Goal: Task Accomplishment & Management: Manage account settings

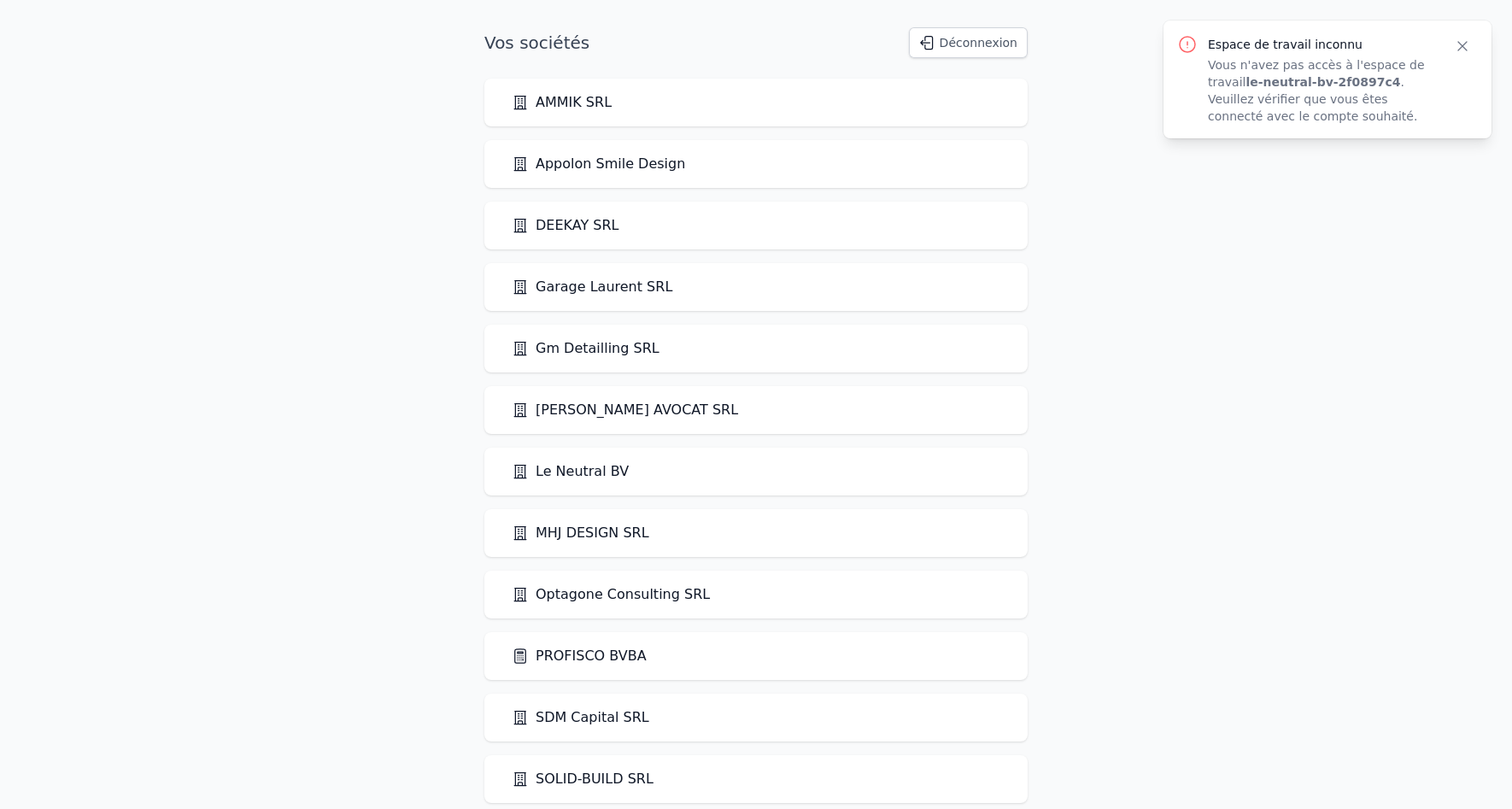
click at [968, 50] on button "Déconnexion" at bounding box center [968, 43] width 118 height 31
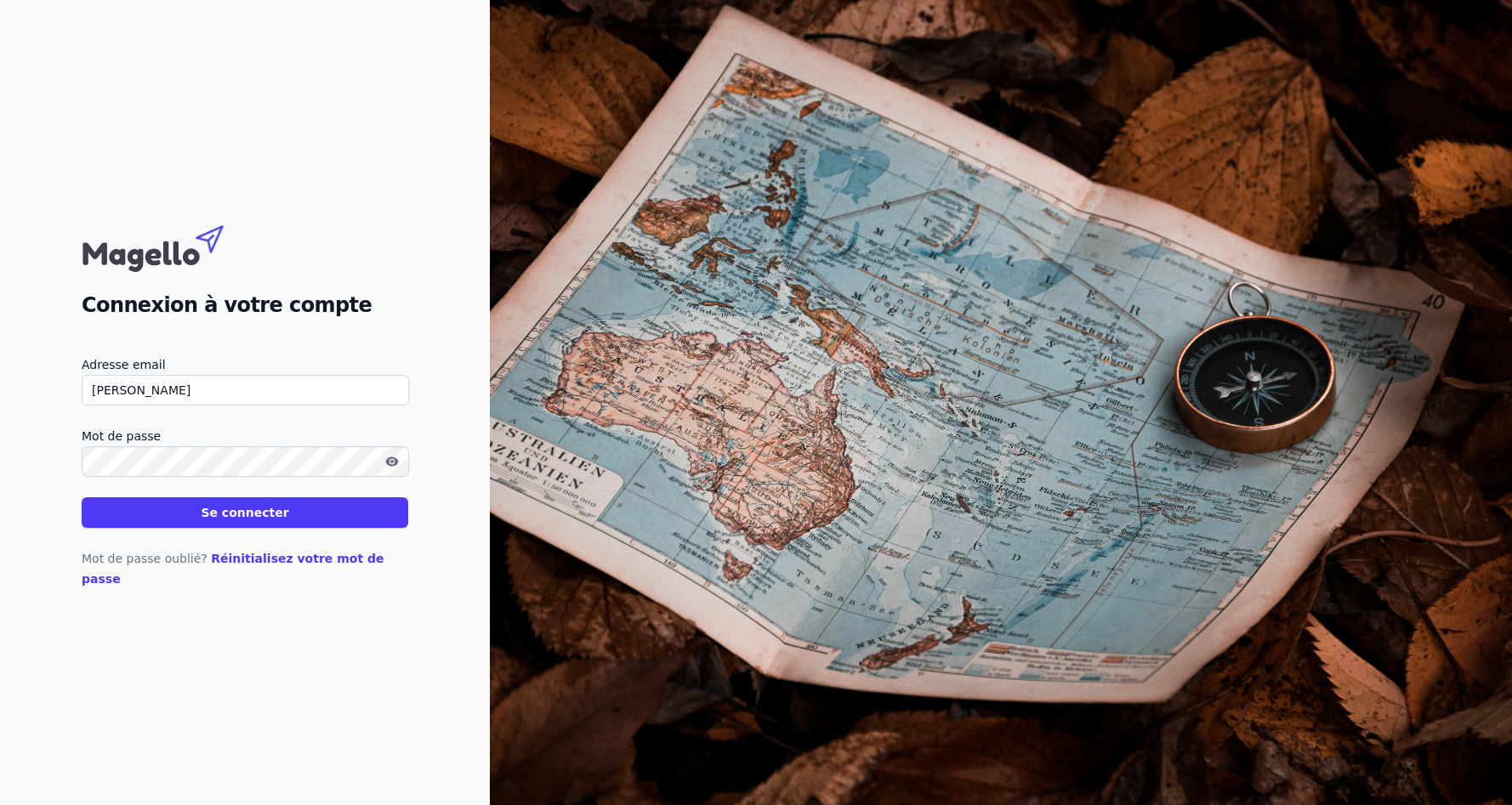
drag, startPoint x: 185, startPoint y: 390, endPoint x: 94, endPoint y: 410, distance: 93.2
click at [94, 405] on input "[PERSON_NAME]" at bounding box center [245, 390] width 327 height 30
click at [132, 404] on input "[PERSON_NAME]" at bounding box center [245, 390] width 327 height 30
type input "[PERSON_NAME][EMAIL_ADDRESS][DOMAIN_NAME]"
click at [82, 497] on button "Se connecter" at bounding box center [245, 512] width 327 height 30
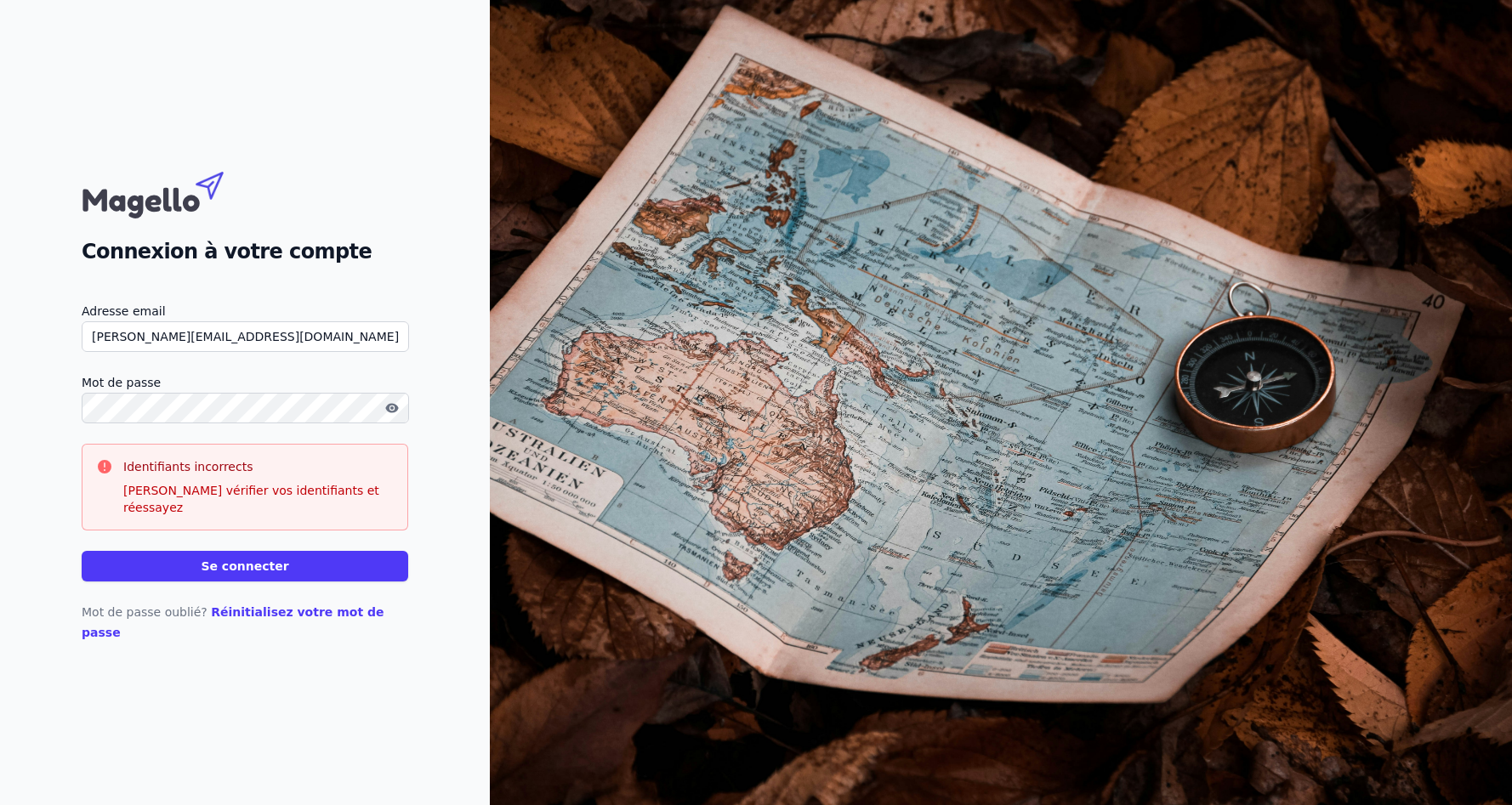
click at [0, 441] on html "Connexion à votre compte Adresse email [PERSON_NAME][EMAIL_ADDRESS][DOMAIN_NAME…" at bounding box center [756, 402] width 1512 height 805
click at [82, 551] on button "Se connecter" at bounding box center [245, 566] width 327 height 30
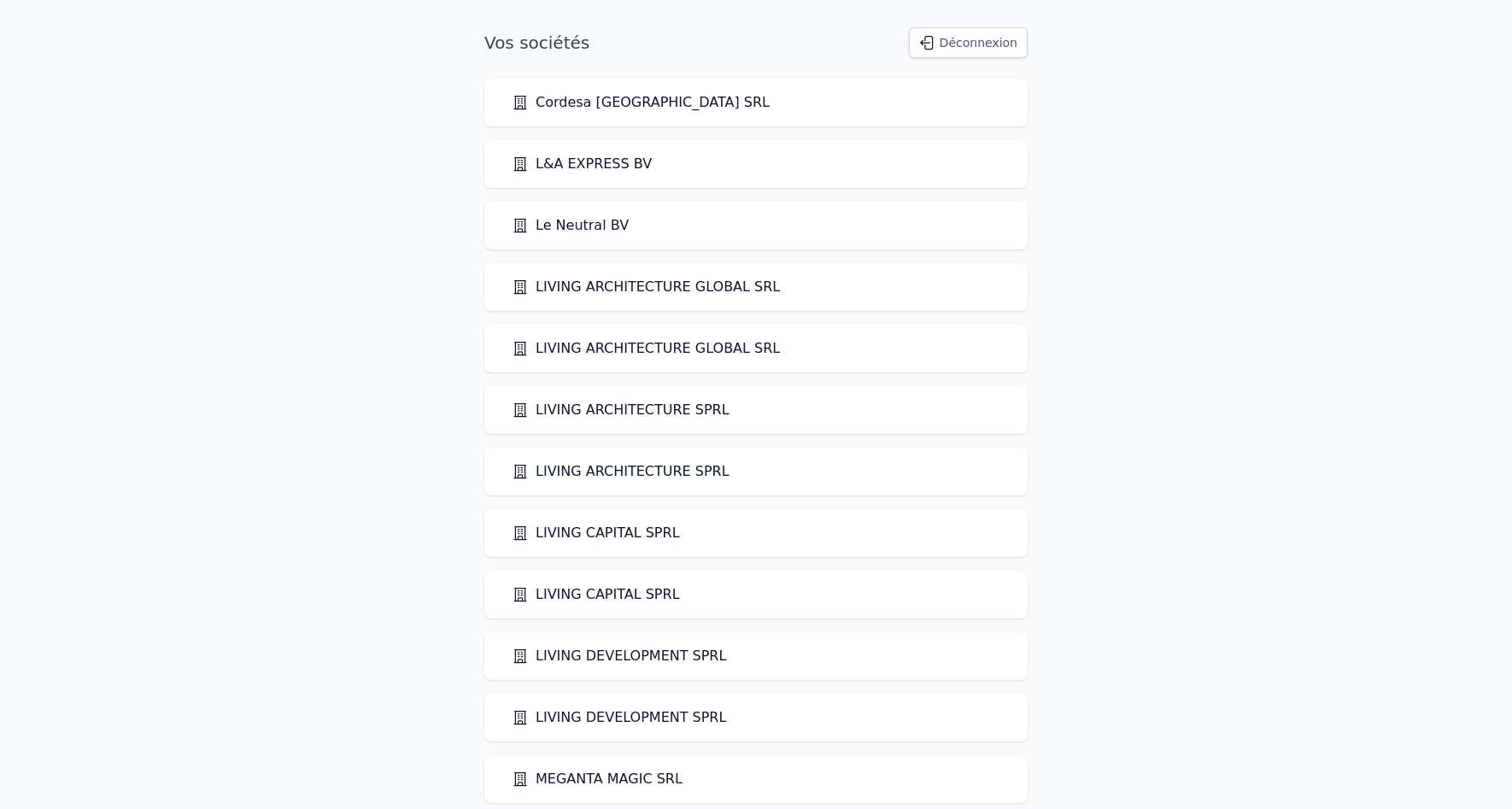
click at [578, 226] on link "Le Neutral BV" at bounding box center [570, 226] width 117 height 20
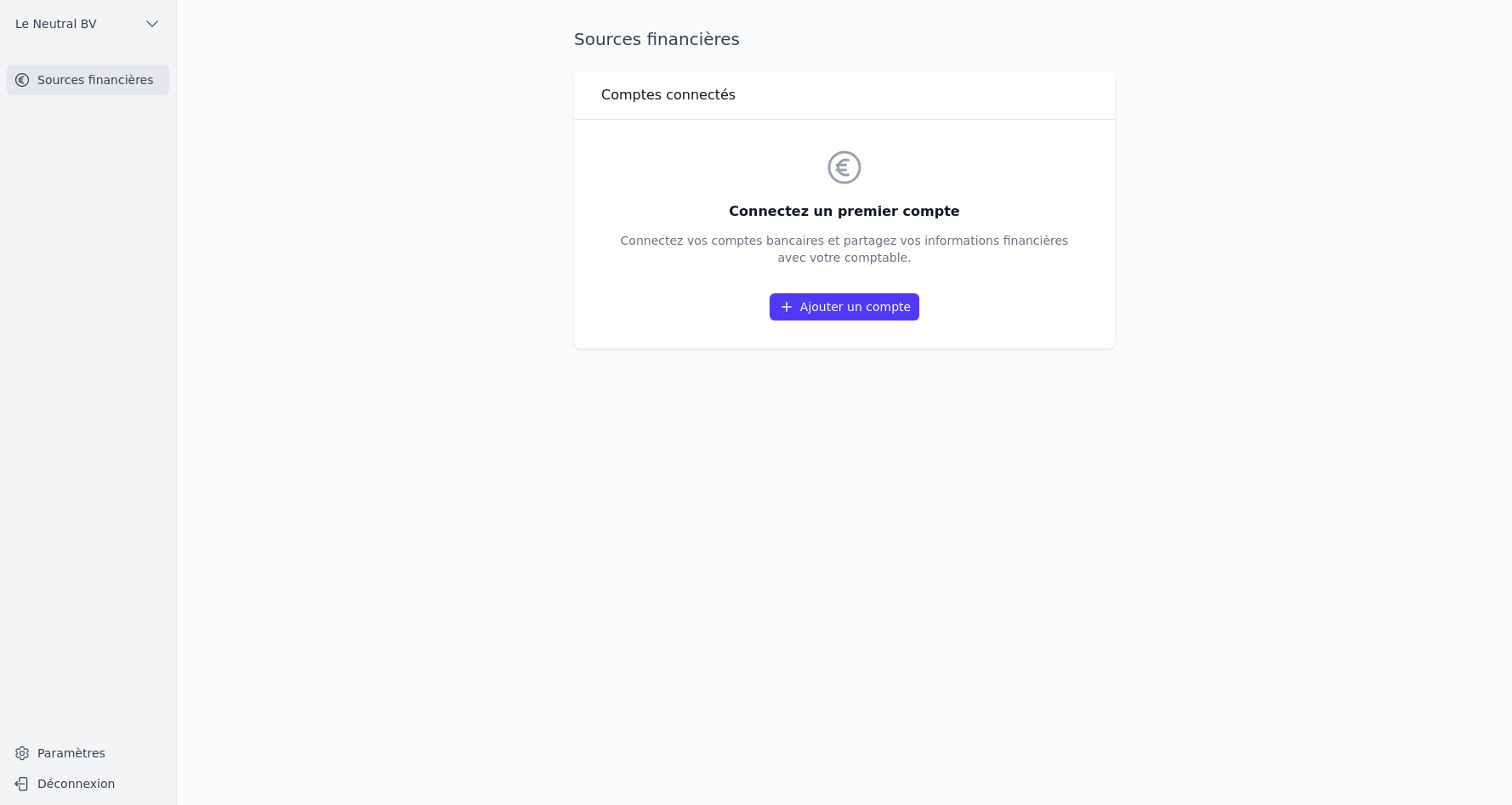
click at [844, 312] on link "Ajouter un compte" at bounding box center [844, 308] width 150 height 28
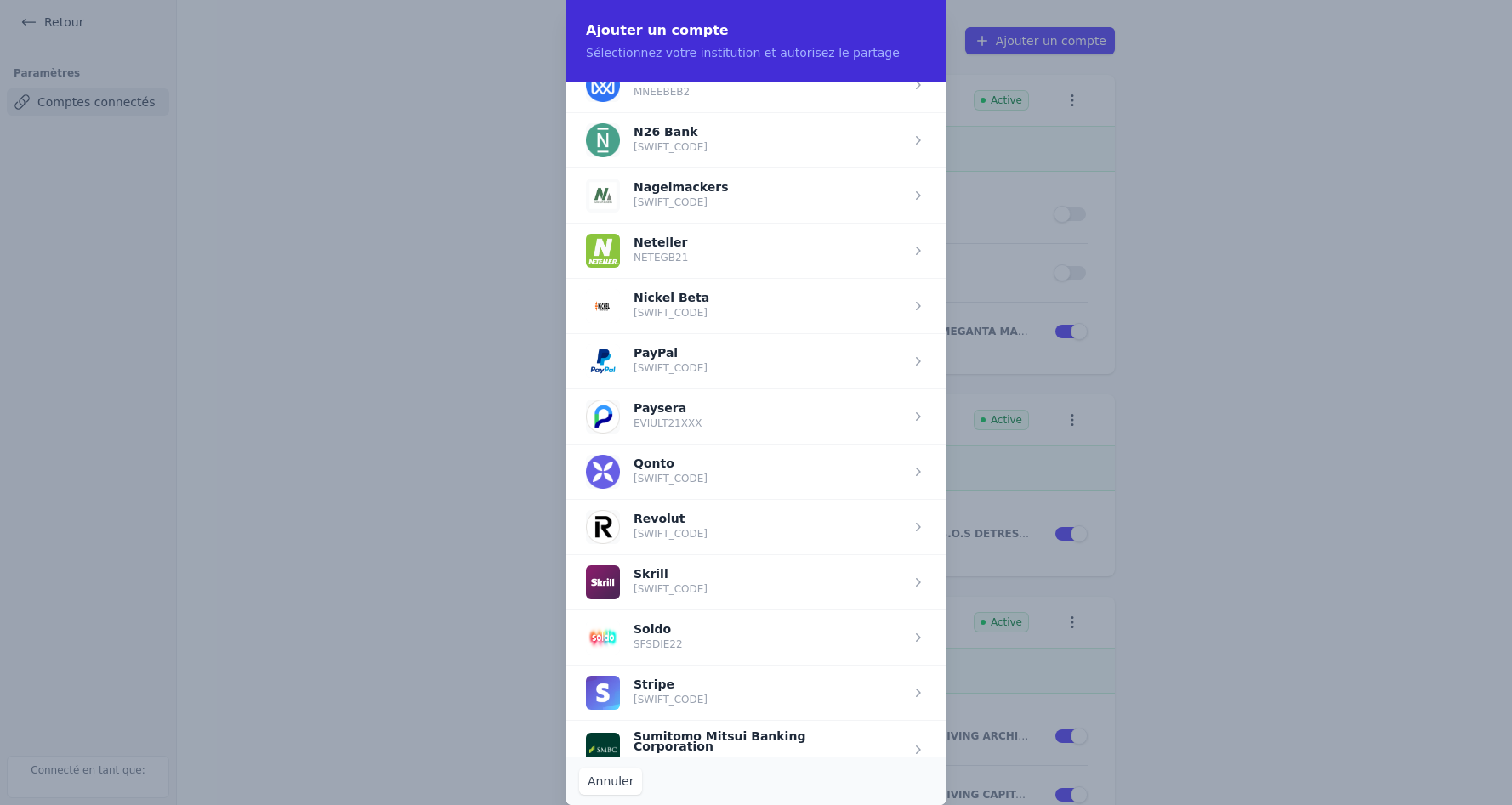
scroll to position [1616, 0]
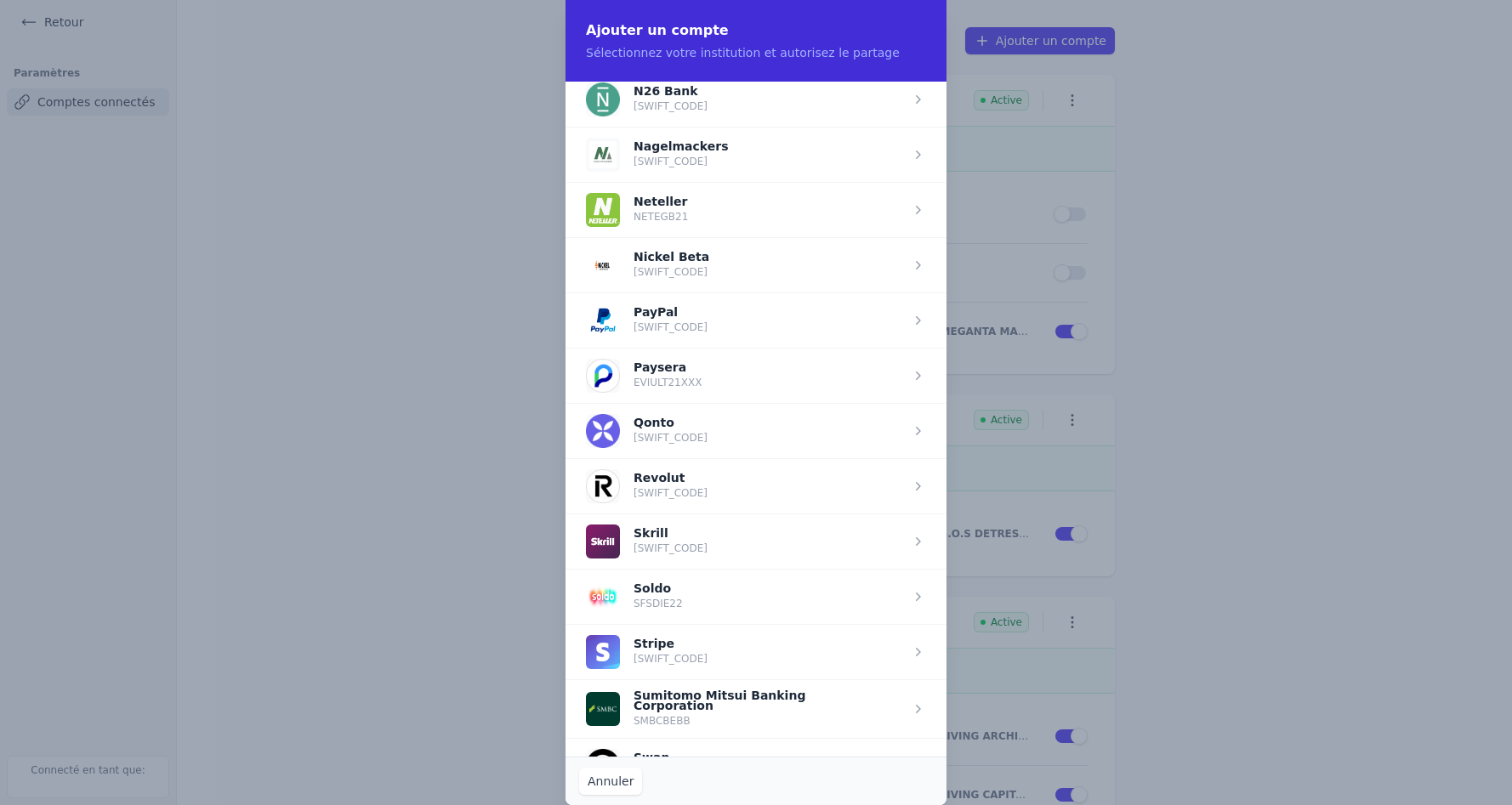
click at [663, 479] on span "button" at bounding box center [756, 486] width 381 height 55
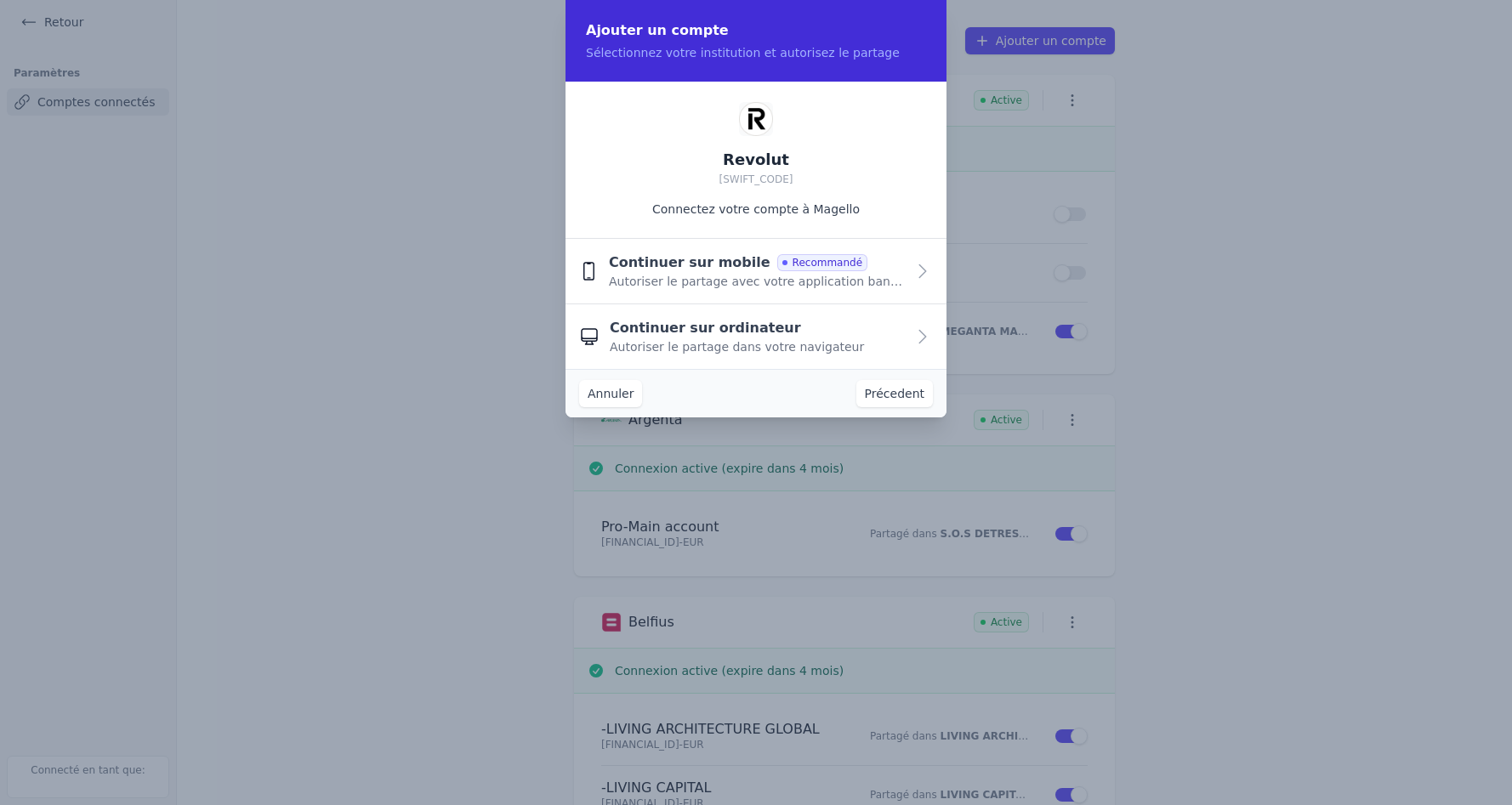
click at [720, 347] on span "Autoriser le partage dans votre navigateur" at bounding box center [737, 346] width 254 height 17
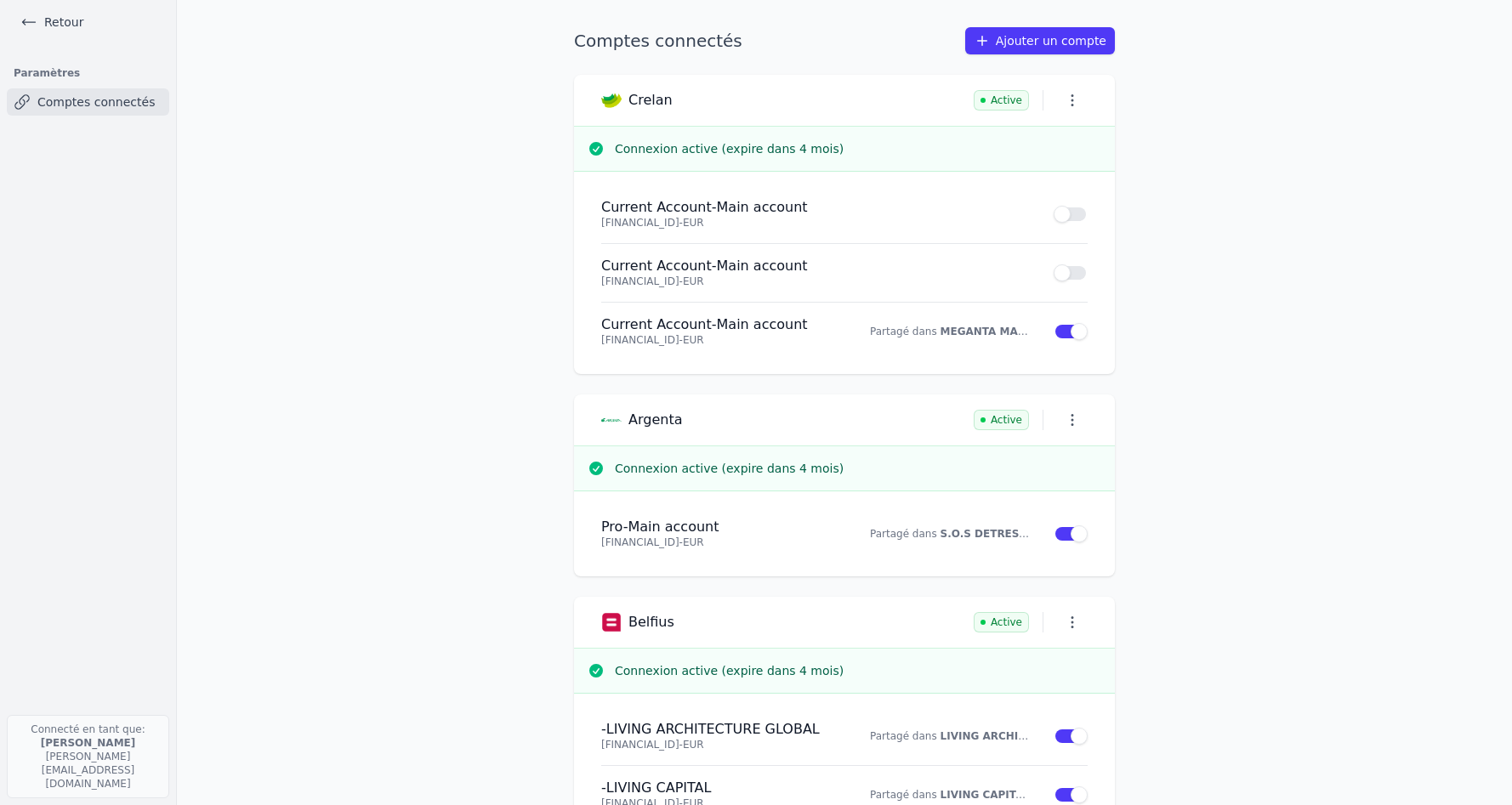
click at [1041, 42] on link "Ajouter un compte" at bounding box center [1040, 41] width 150 height 28
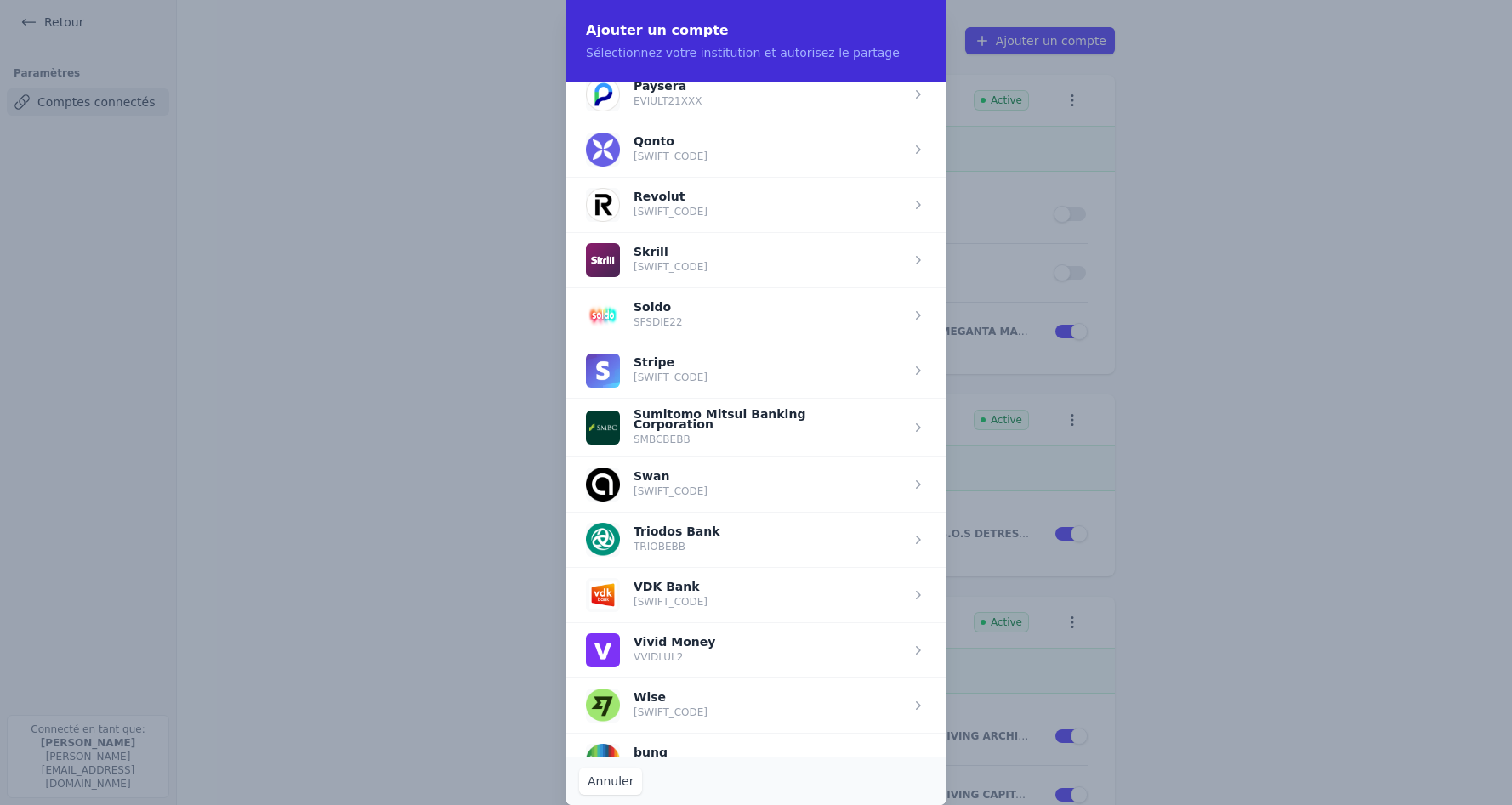
scroll to position [1922, 0]
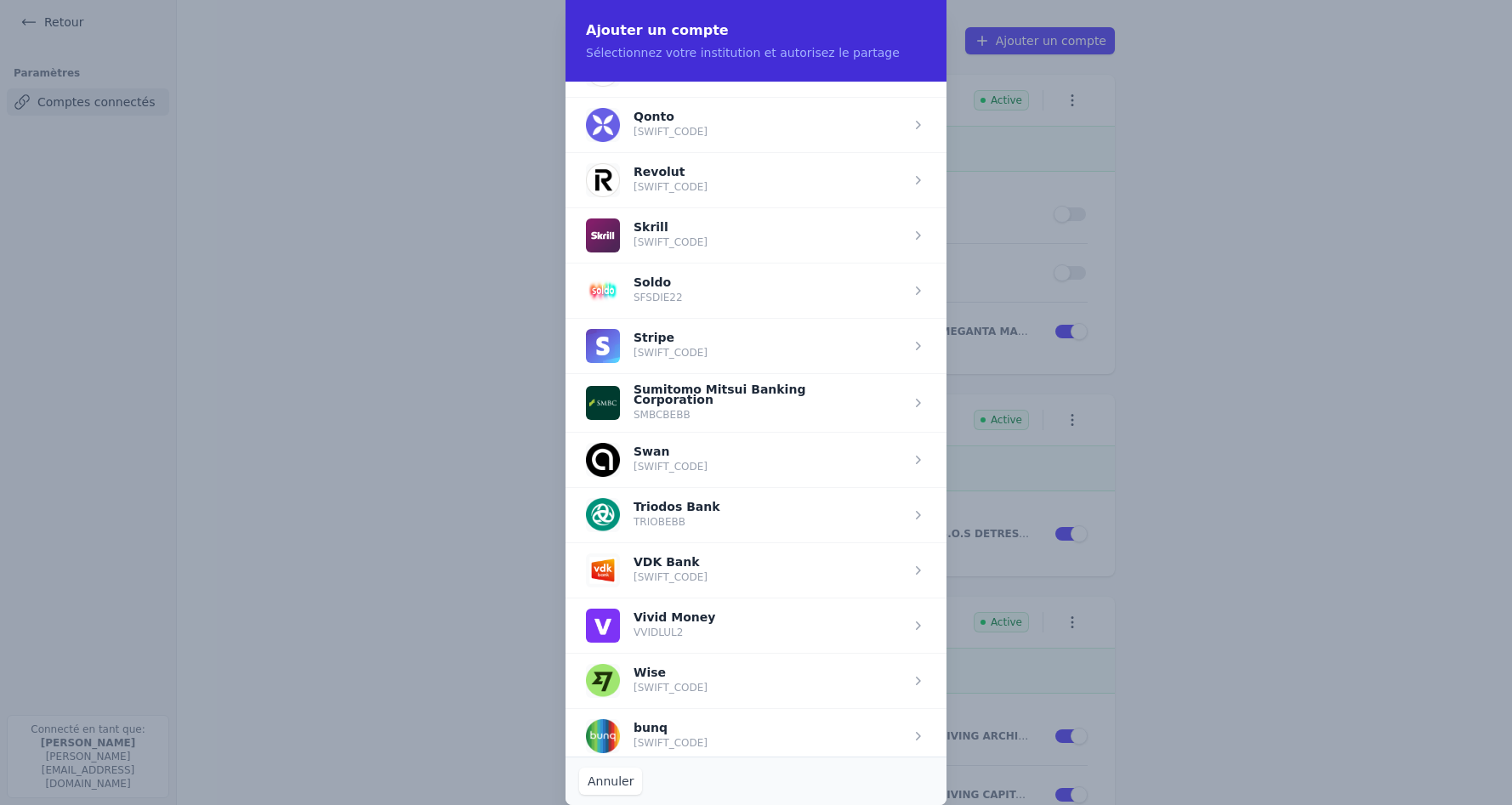
click at [685, 184] on span "button" at bounding box center [756, 180] width 381 height 55
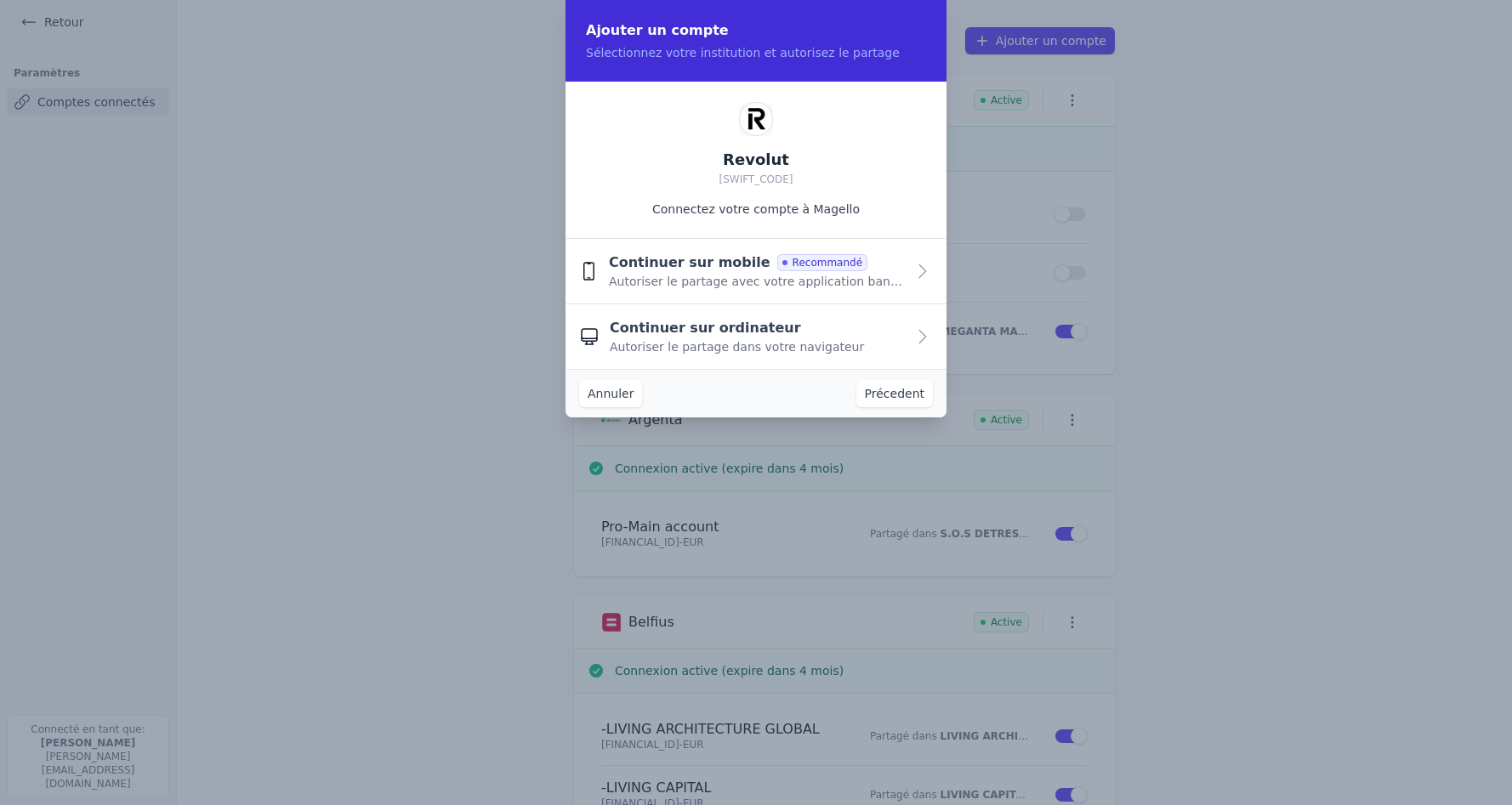
scroll to position [0, 0]
click at [715, 328] on span "Continuer sur ordinateur" at bounding box center [705, 328] width 192 height 20
